Goal: Transaction & Acquisition: Purchase product/service

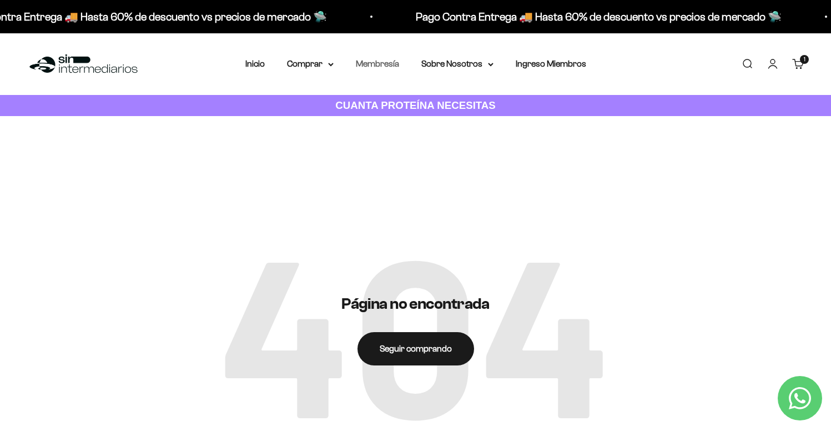
click at [387, 62] on link "Membresía" at bounding box center [377, 63] width 43 height 9
